Goal: Information Seeking & Learning: Learn about a topic

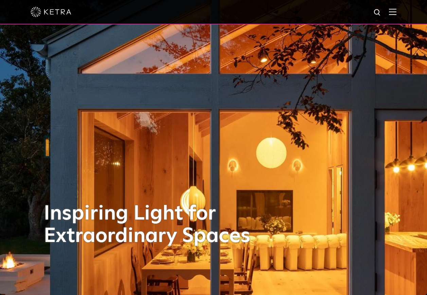
click at [394, 14] on img at bounding box center [392, 11] width 7 height 6
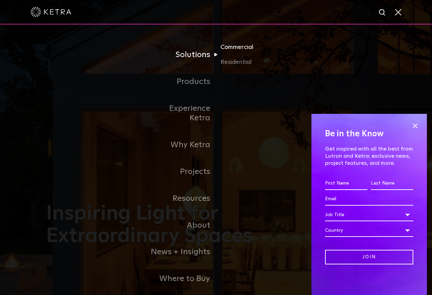
click at [236, 47] on link "Commercial" at bounding box center [252, 49] width 65 height 15
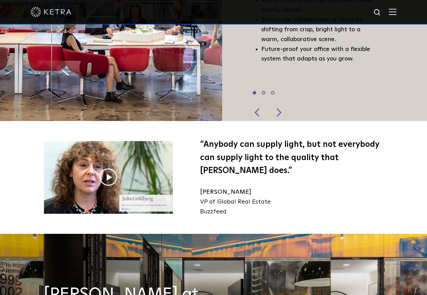
scroll to position [611, 0]
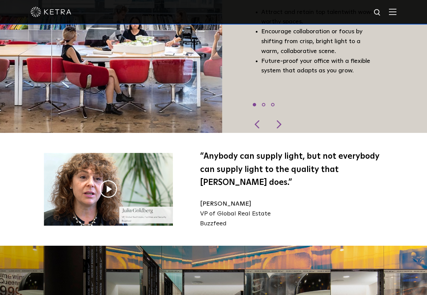
click at [396, 11] on img at bounding box center [392, 11] width 7 height 6
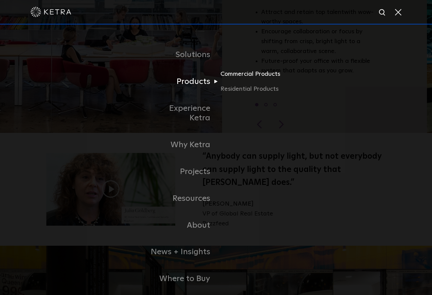
click at [247, 75] on link "Commercial Products" at bounding box center [252, 76] width 65 height 15
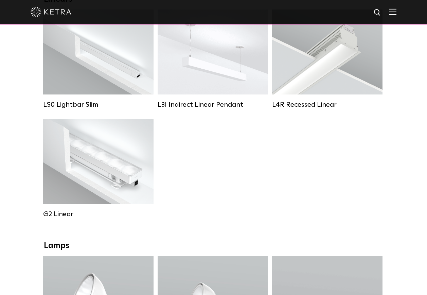
scroll to position [272, 0]
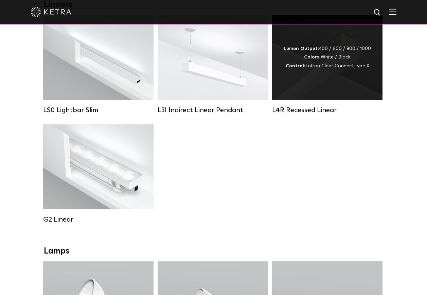
click at [303, 86] on div "Lumen Output: 400 / 600 / 800 / 1000 Colors: White / Black Control: Lutron Clea…" at bounding box center [327, 57] width 110 height 85
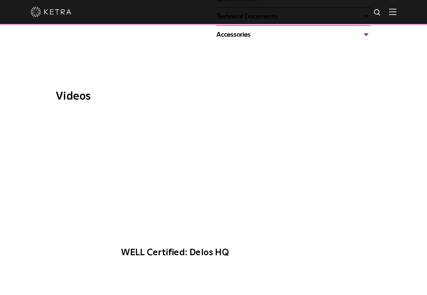
scroll to position [340, 0]
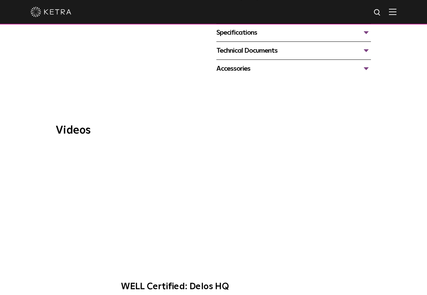
click at [247, 35] on div "Specifications" at bounding box center [293, 32] width 155 height 11
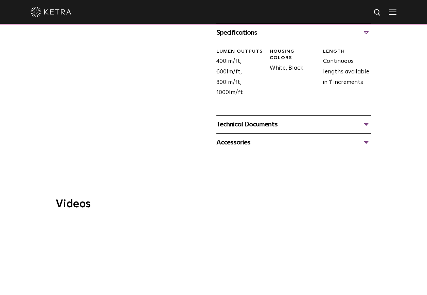
click at [255, 123] on div "Technical Documents" at bounding box center [293, 124] width 155 height 11
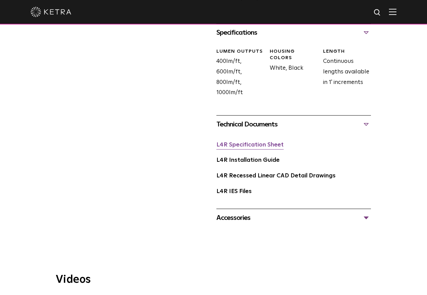
click at [267, 146] on link "L4R Specification Sheet" at bounding box center [249, 145] width 67 height 6
